Goal: Task Accomplishment & Management: Manage account settings

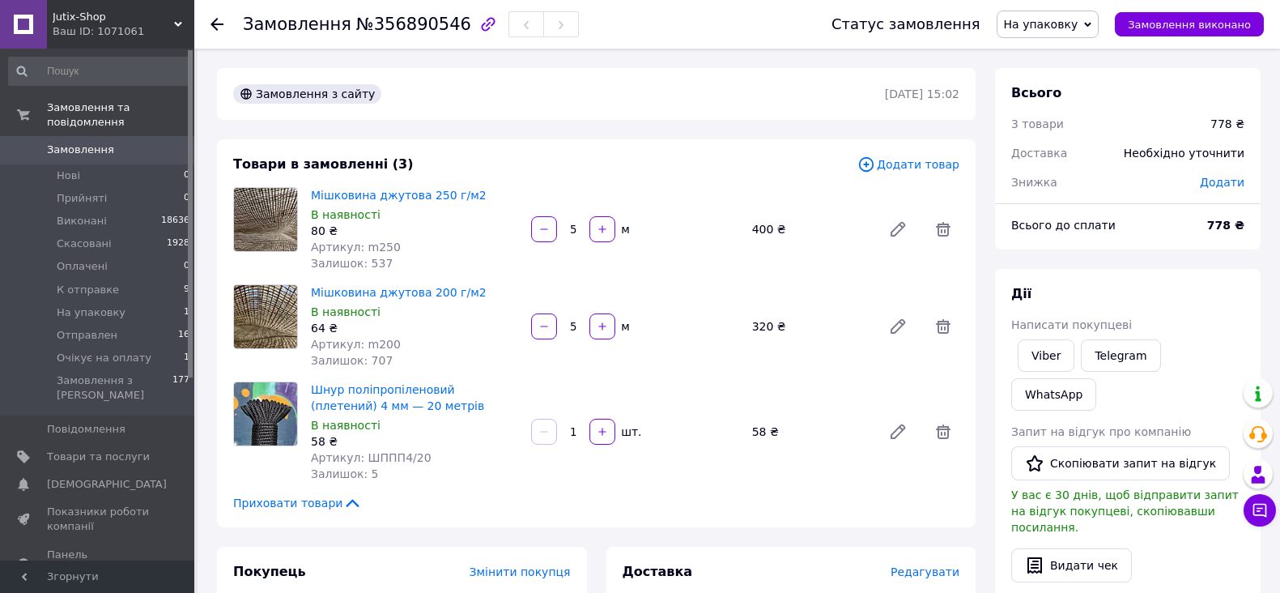
scroll to position [338, 0]
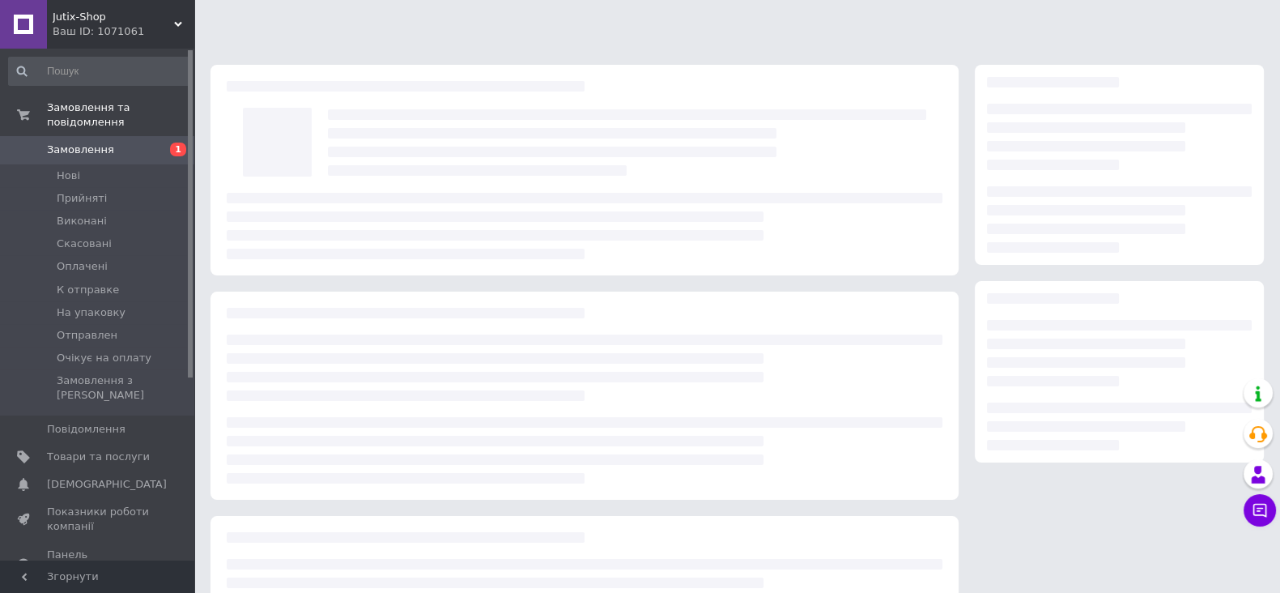
scroll to position [147, 0]
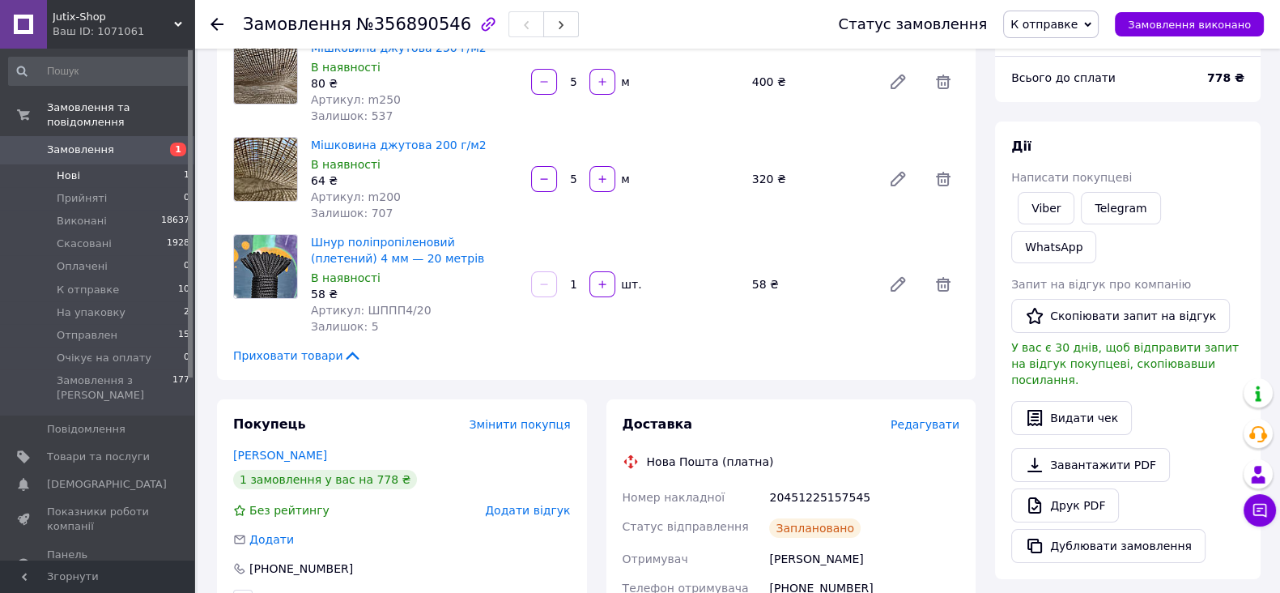
click at [73, 168] on span "Нові" at bounding box center [68, 175] width 23 height 15
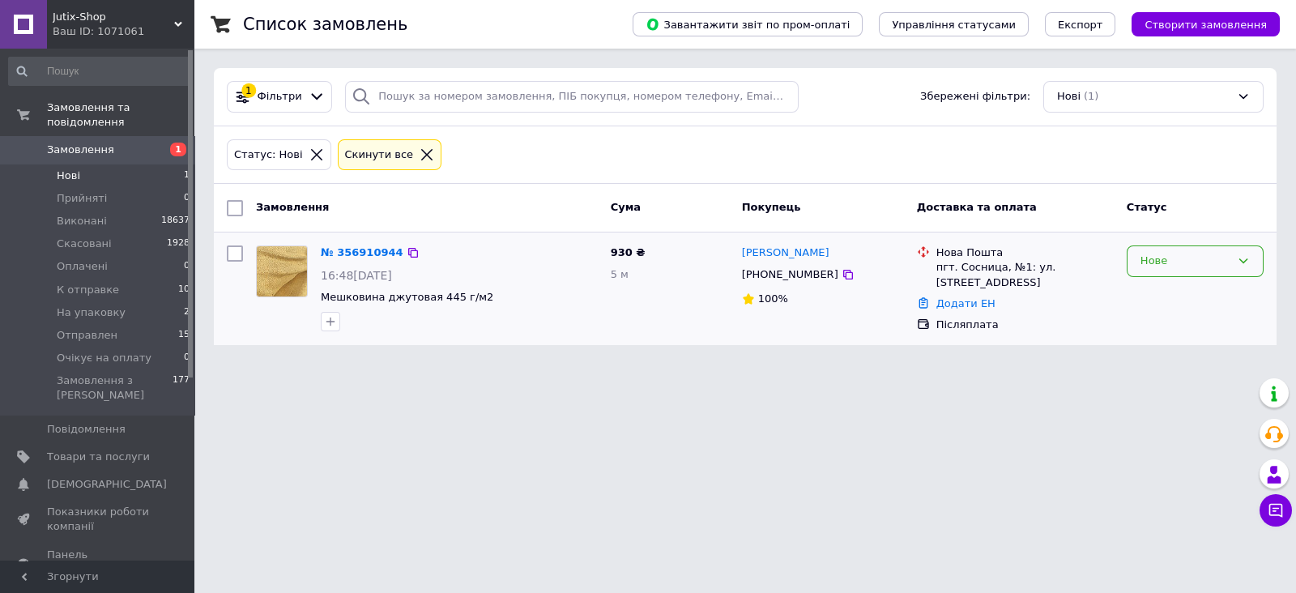
click at [1245, 257] on icon at bounding box center [1243, 260] width 13 height 13
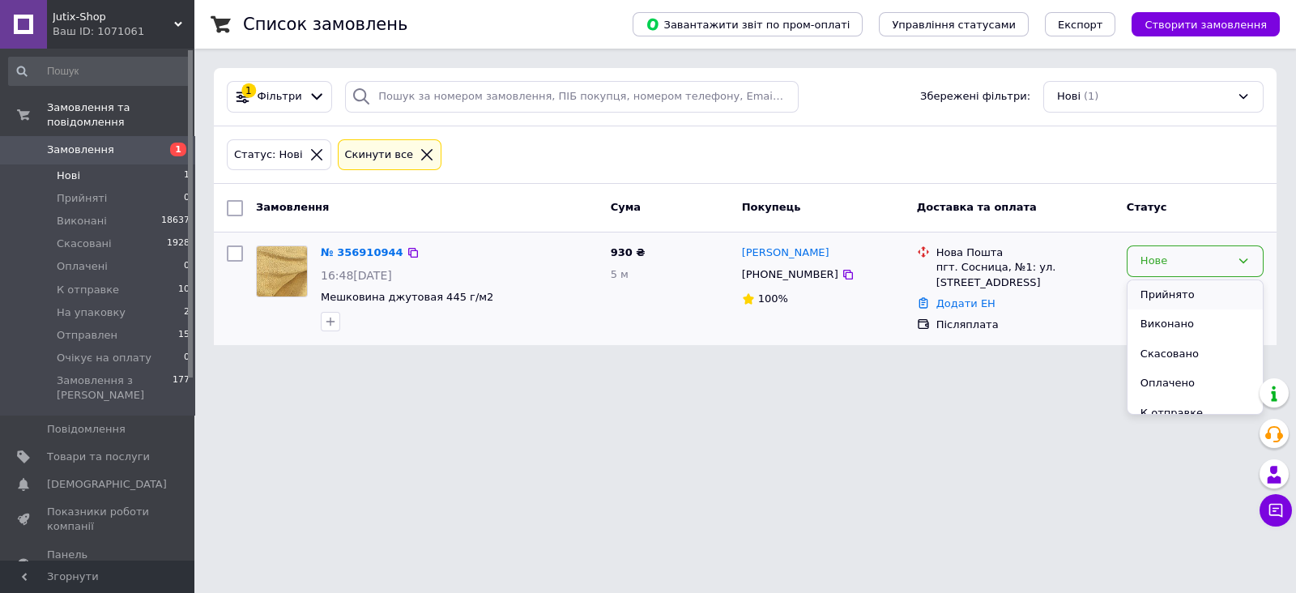
click at [1152, 293] on li "Прийнято" at bounding box center [1194, 295] width 135 height 30
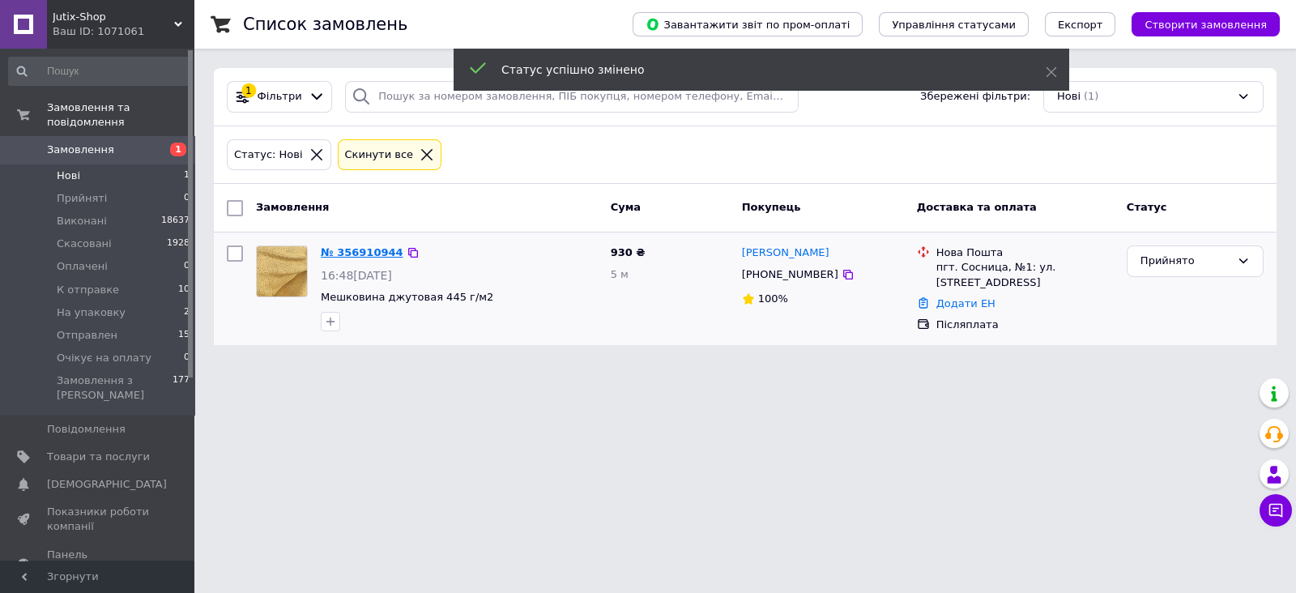
click at [348, 248] on link "№ 356910944" at bounding box center [362, 252] width 83 height 12
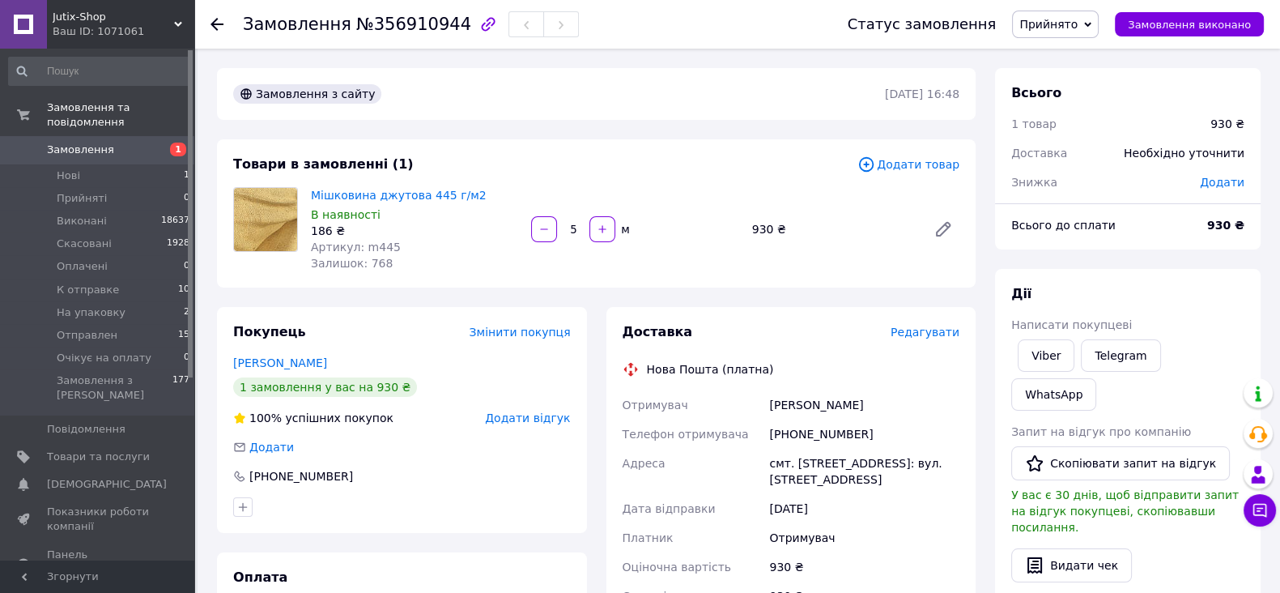
click at [925, 334] on span "Редагувати" at bounding box center [925, 332] width 69 height 13
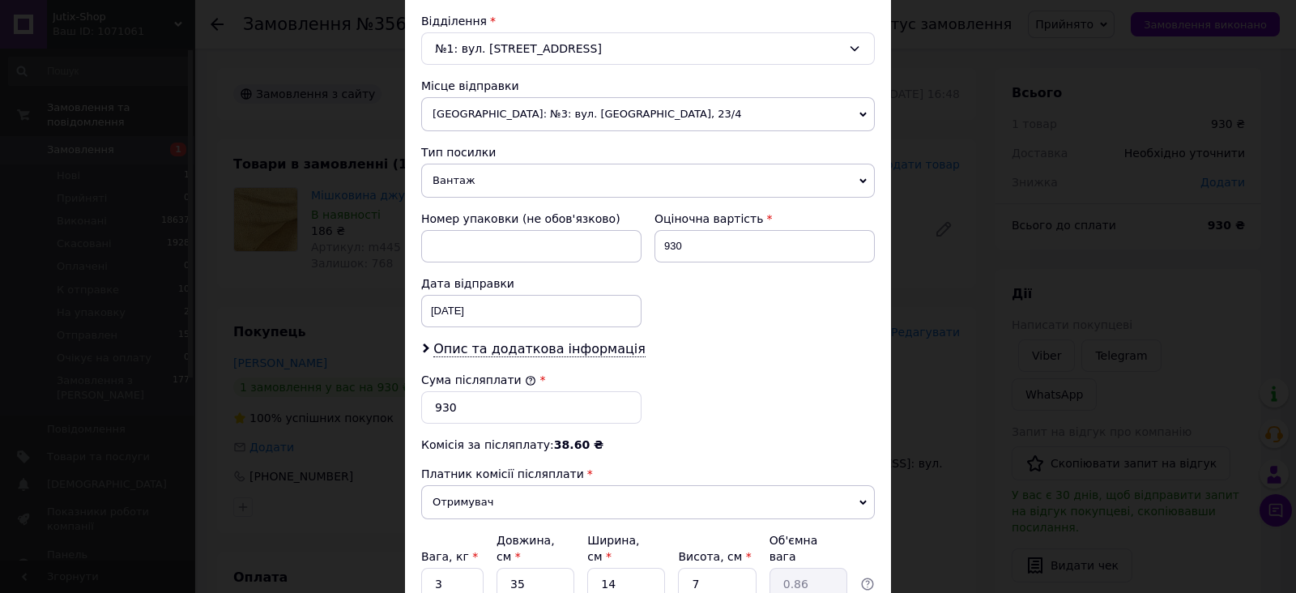
scroll to position [497, 0]
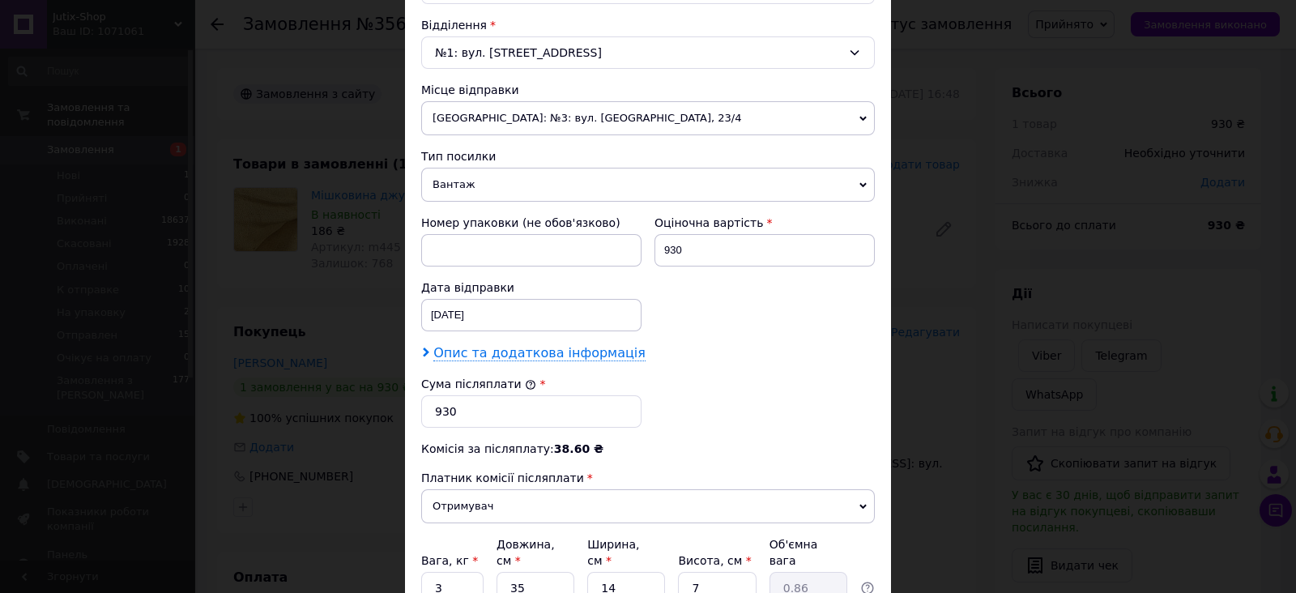
click at [547, 349] on span "Опис та додаткова інформація" at bounding box center [539, 353] width 212 height 16
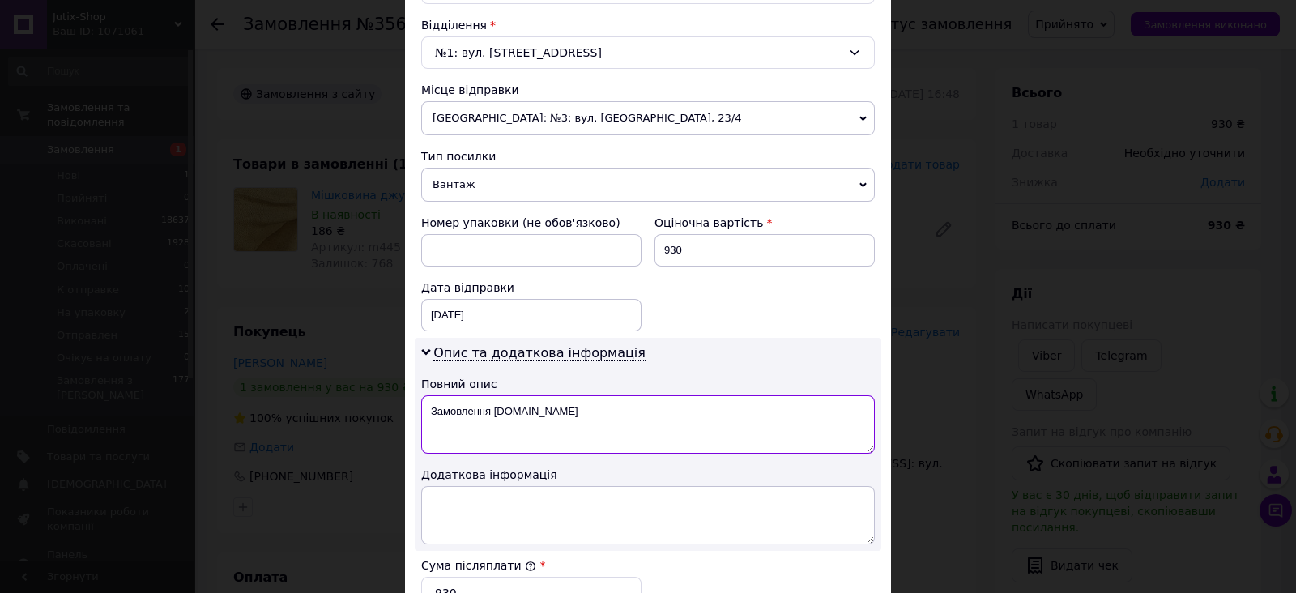
click at [535, 401] on textarea "Замовлення Prom.ua" at bounding box center [648, 424] width 454 height 58
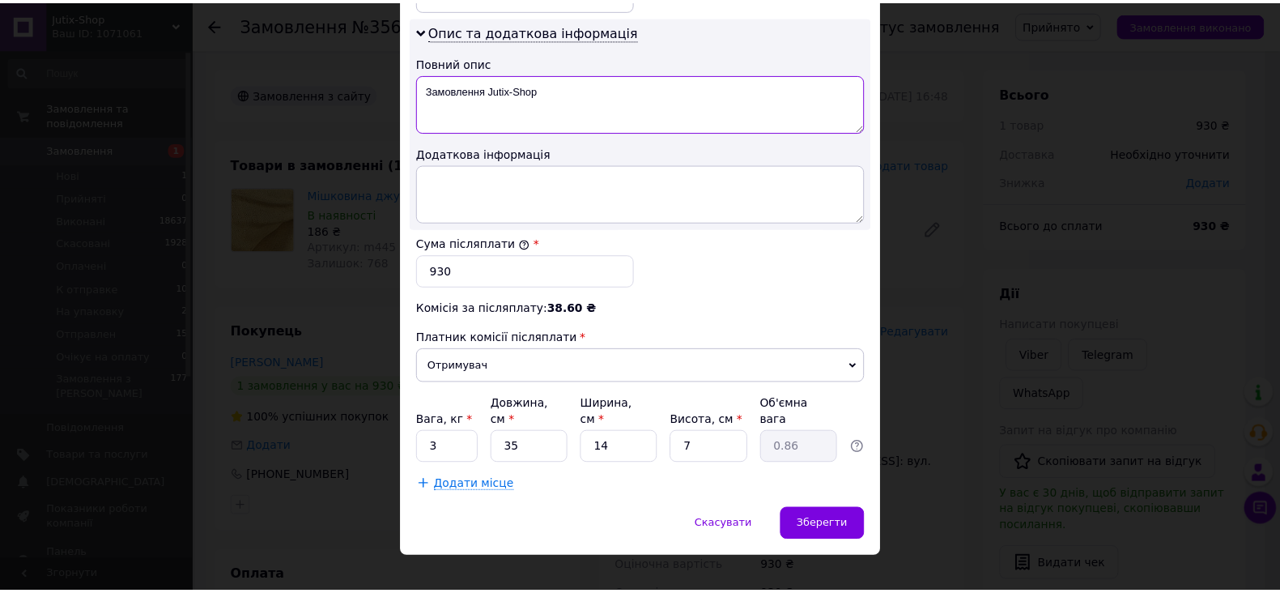
scroll to position [818, 0]
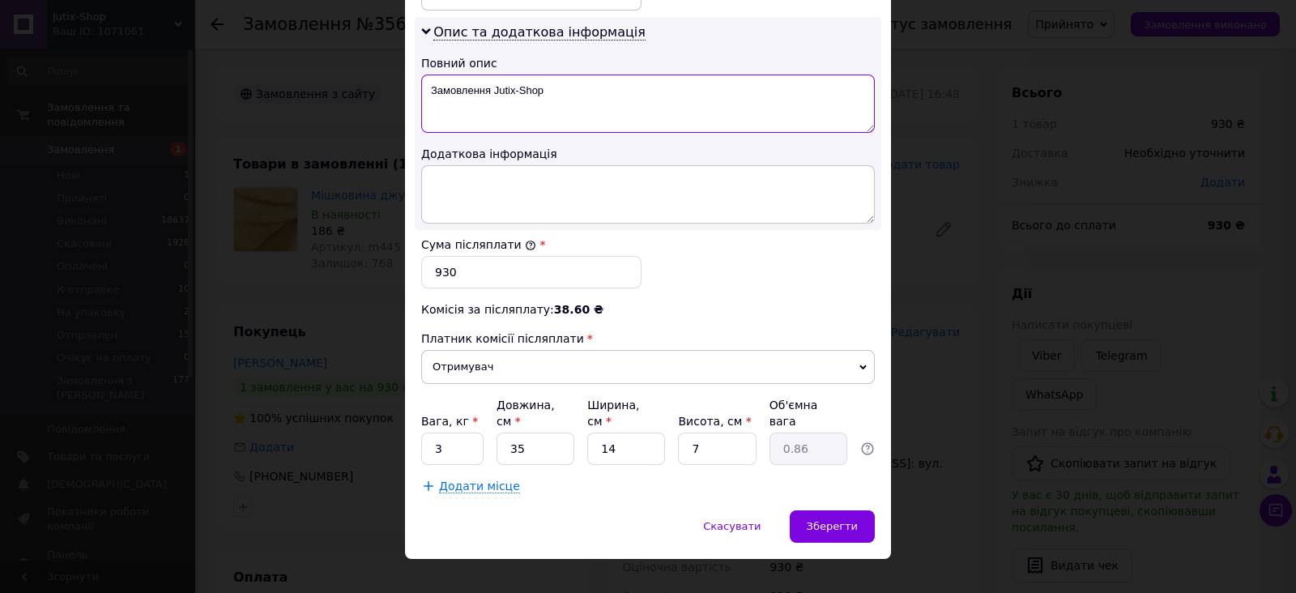
type textarea "Замовлення Jutix-Shop"
click at [805, 510] on div "Зберегти" at bounding box center [832, 526] width 85 height 32
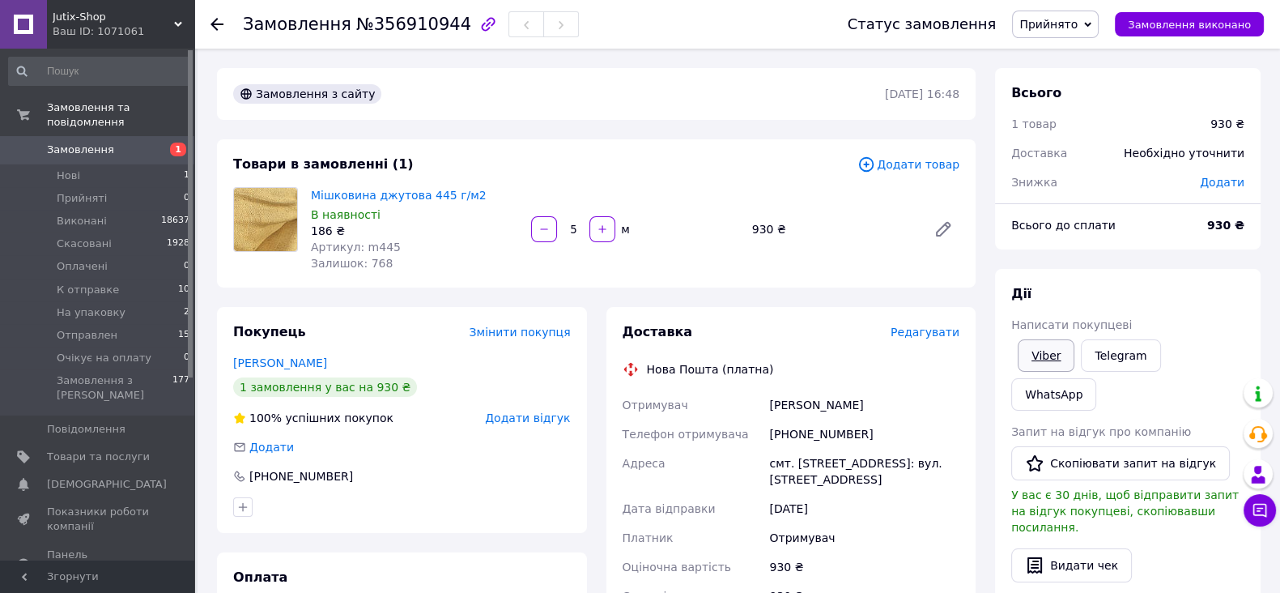
click at [1043, 354] on link "Viber" at bounding box center [1046, 355] width 57 height 32
